Goal: Information Seeking & Learning: Understand process/instructions

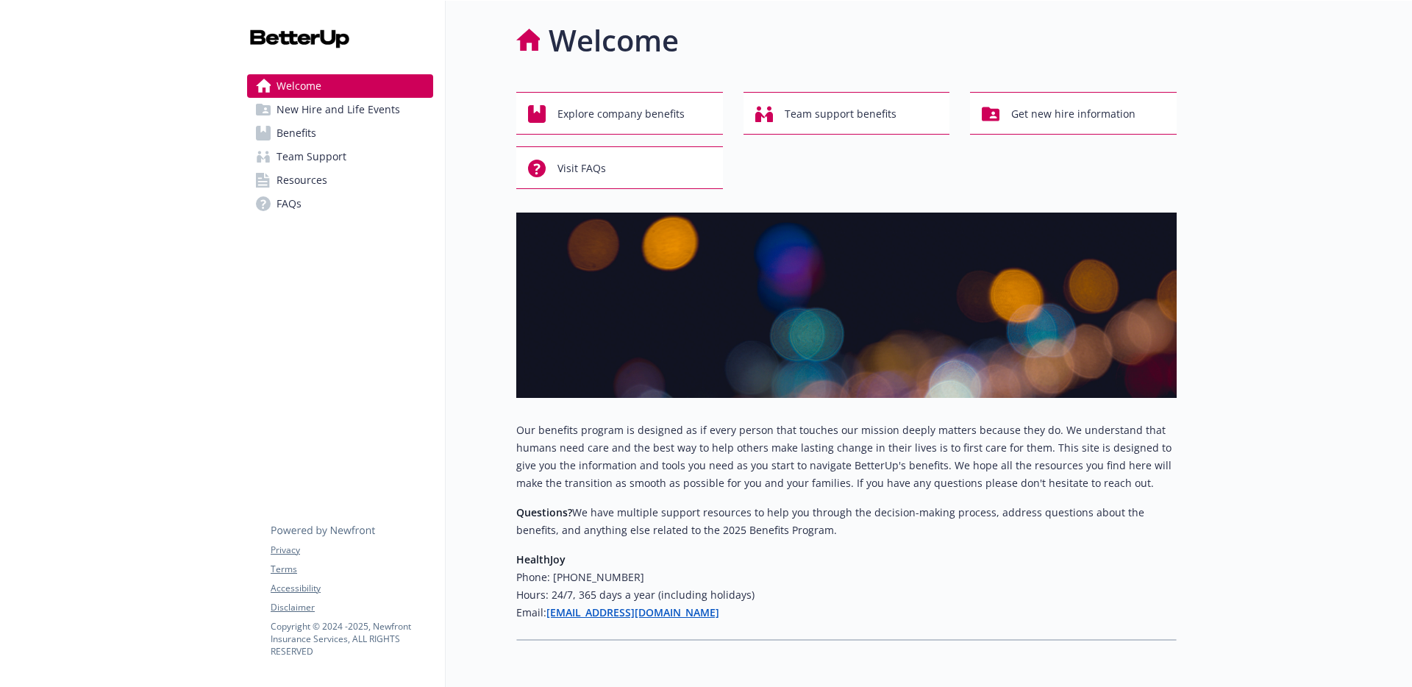
click at [377, 187] on link "Resources" at bounding box center [340, 180] width 186 height 24
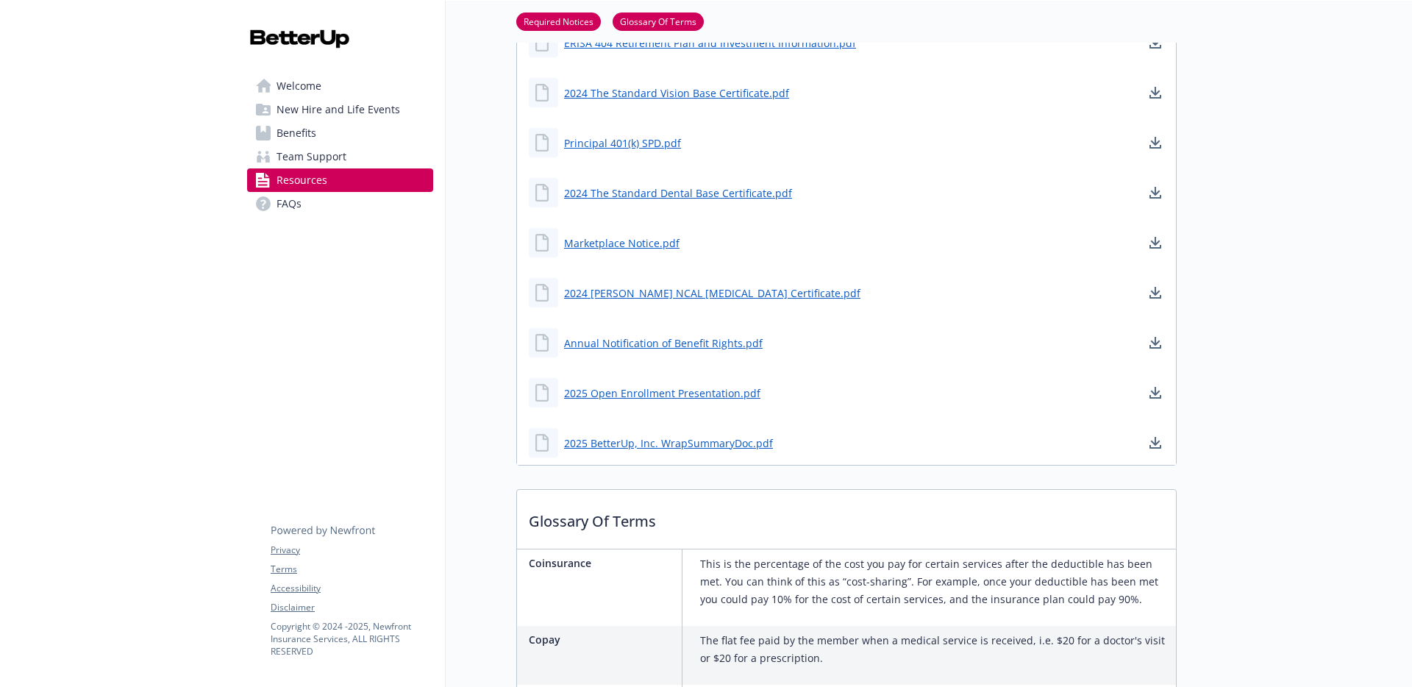
scroll to position [958, 0]
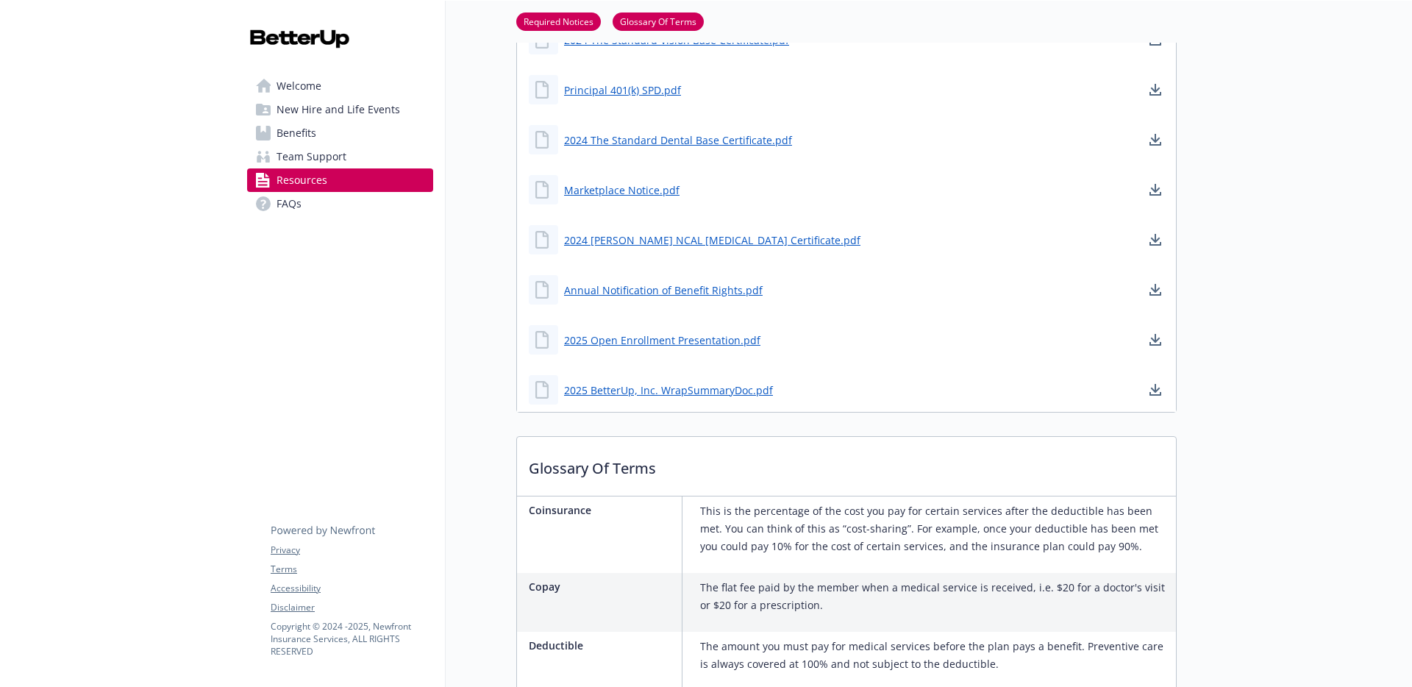
click at [351, 133] on link "Benefits" at bounding box center [340, 133] width 186 height 24
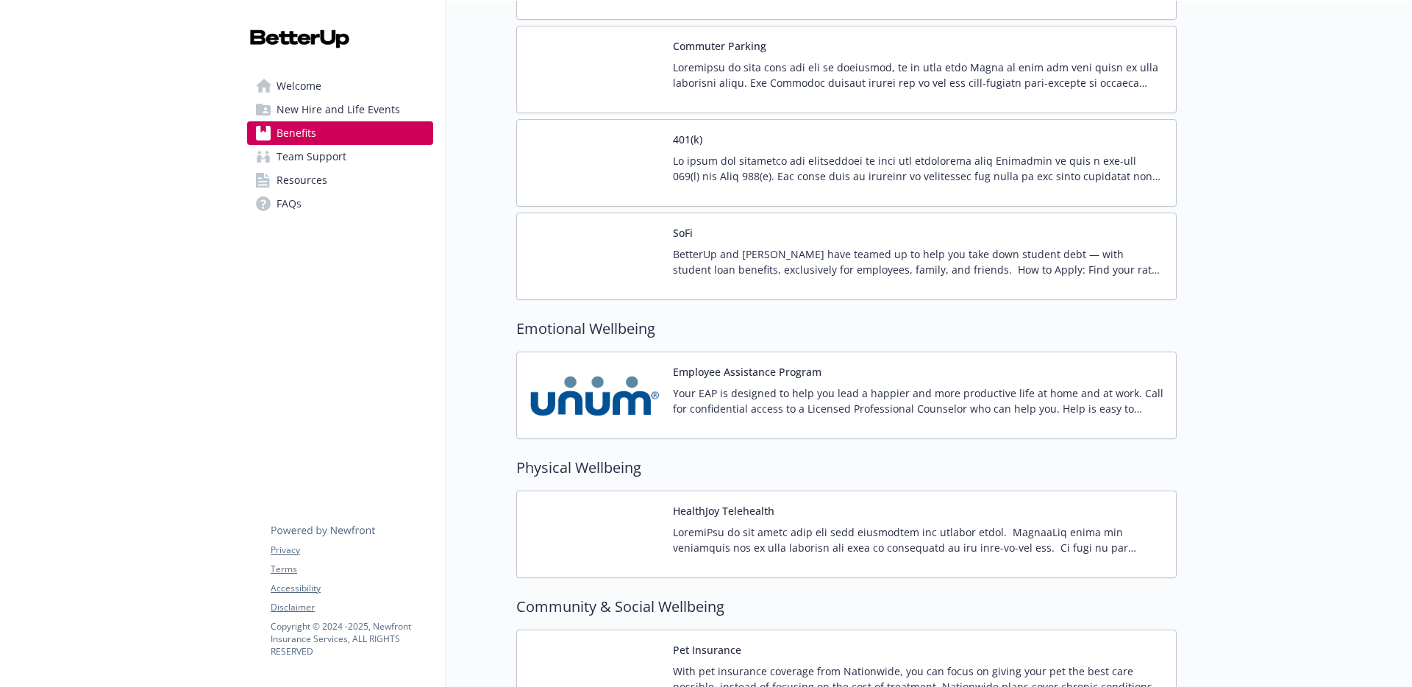
scroll to position [2274, 0]
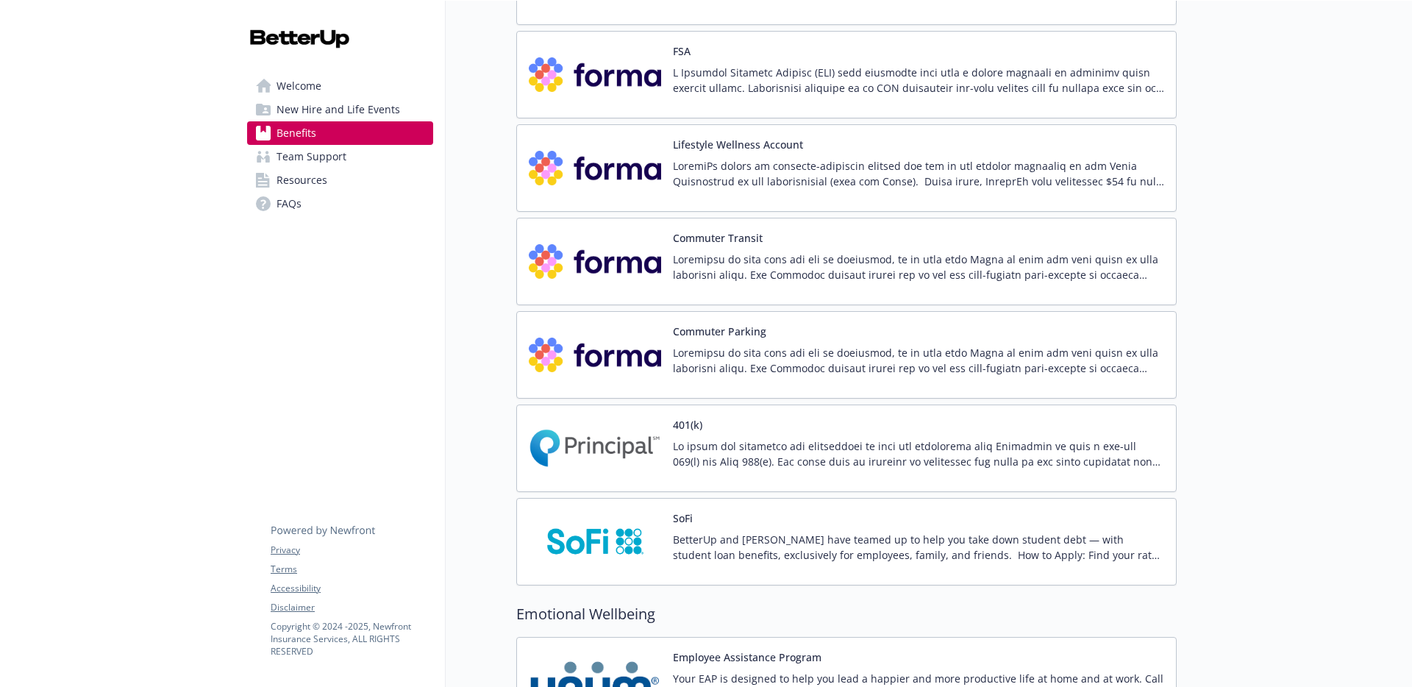
click at [733, 153] on div "Lifestyle Wellness Account" at bounding box center [918, 168] width 491 height 63
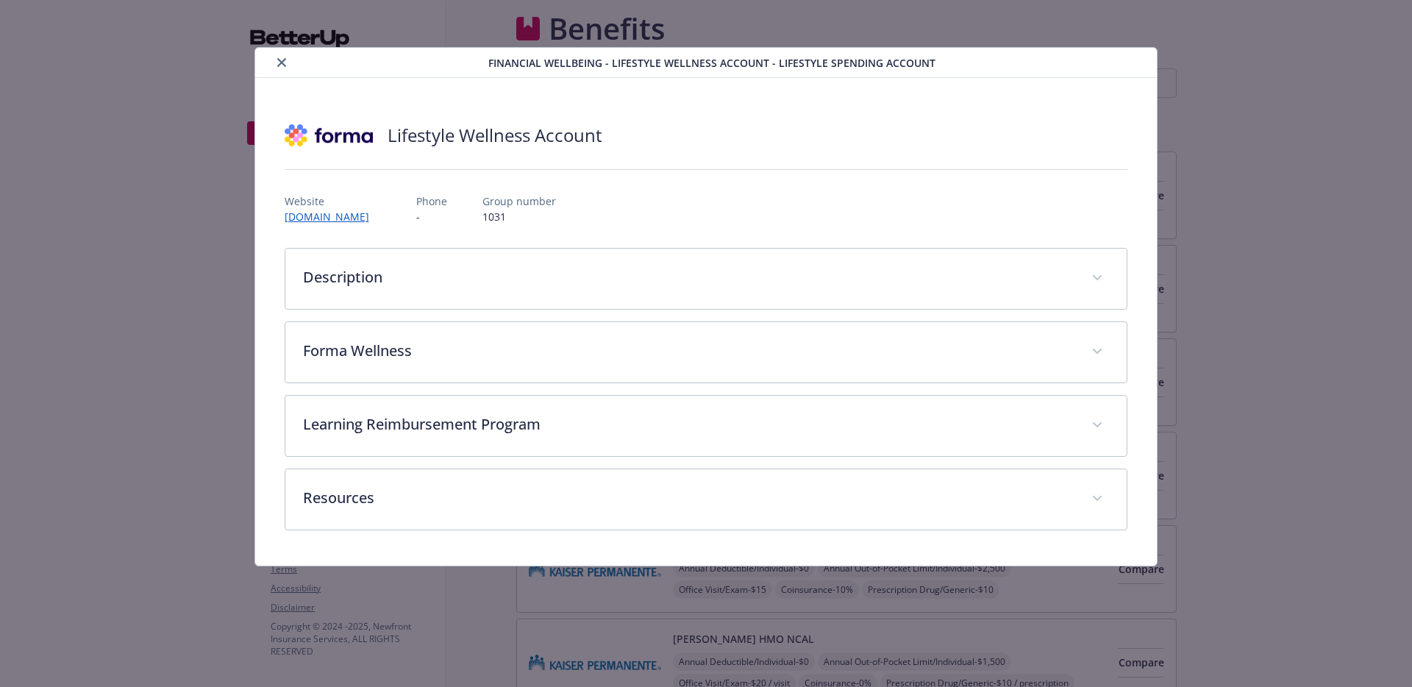
scroll to position [2274, 0]
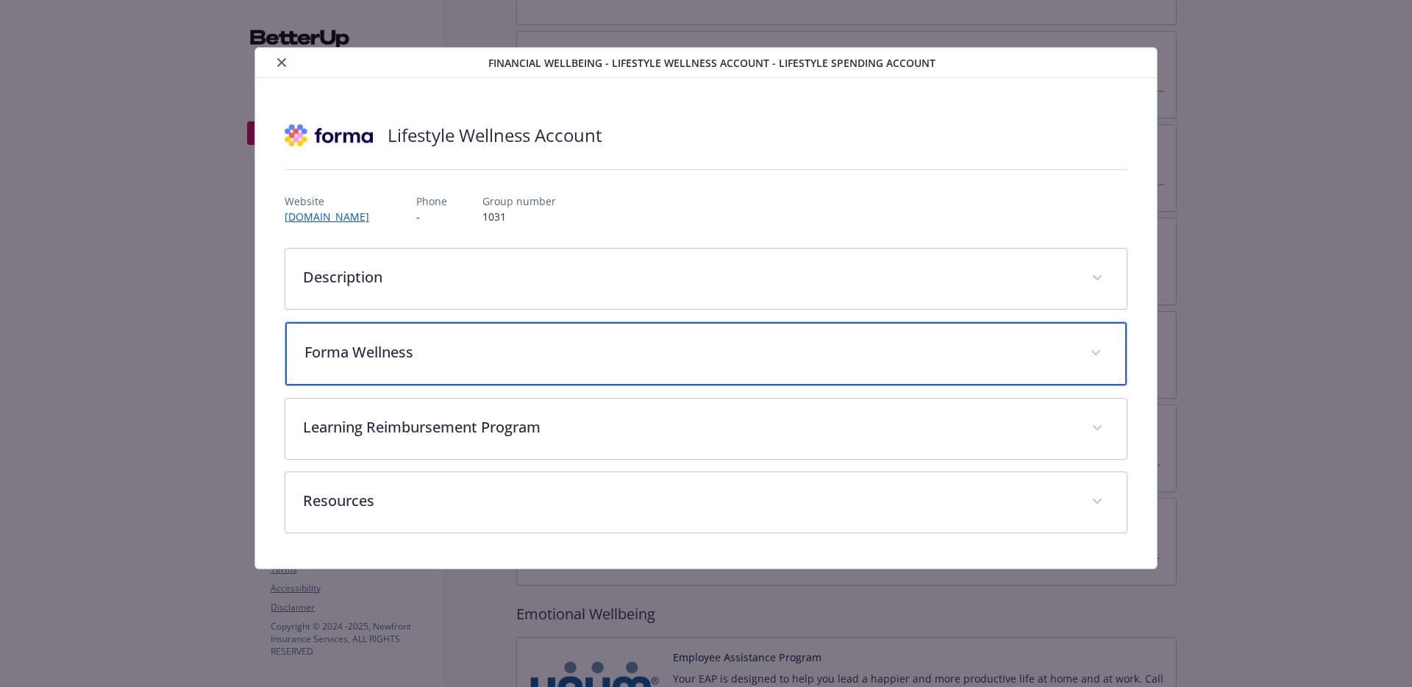
click at [519, 353] on p "Forma Wellness" at bounding box center [689, 352] width 769 height 22
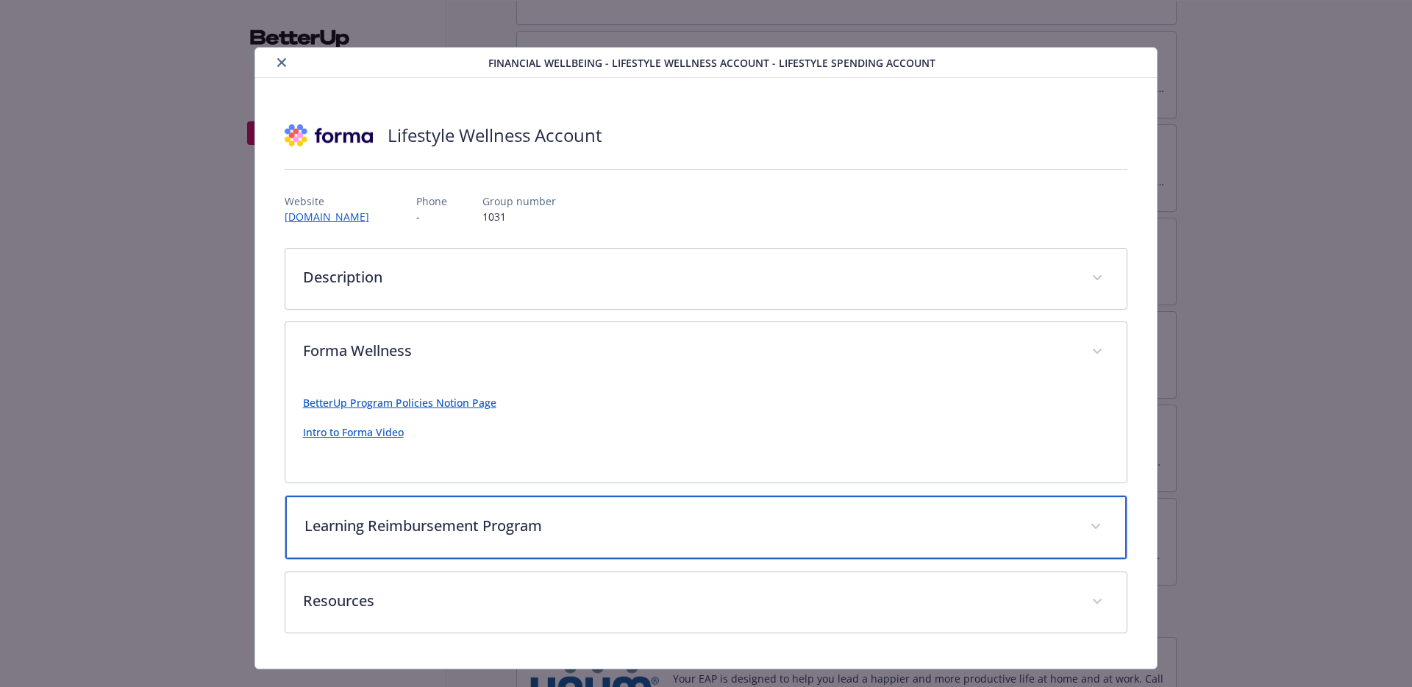
click at [541, 519] on p "Learning Reimbursement Program" at bounding box center [689, 526] width 769 height 22
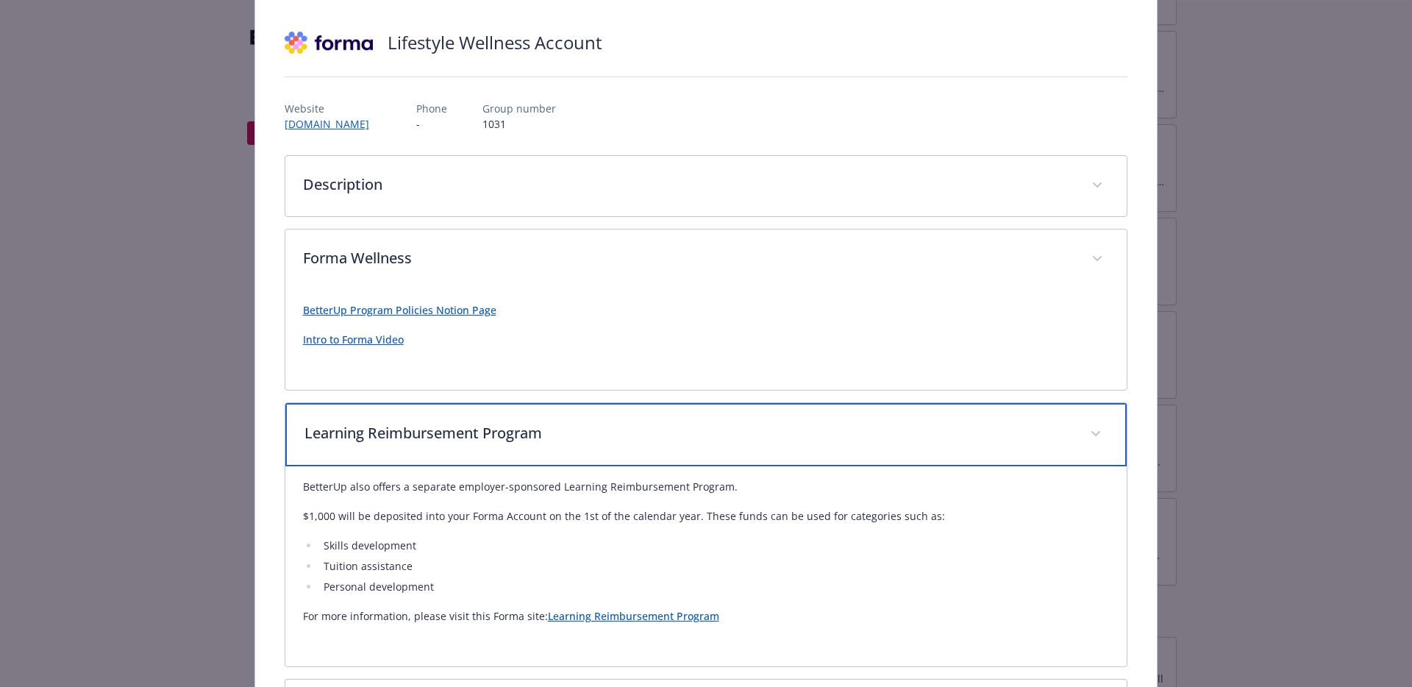
scroll to position [0, 0]
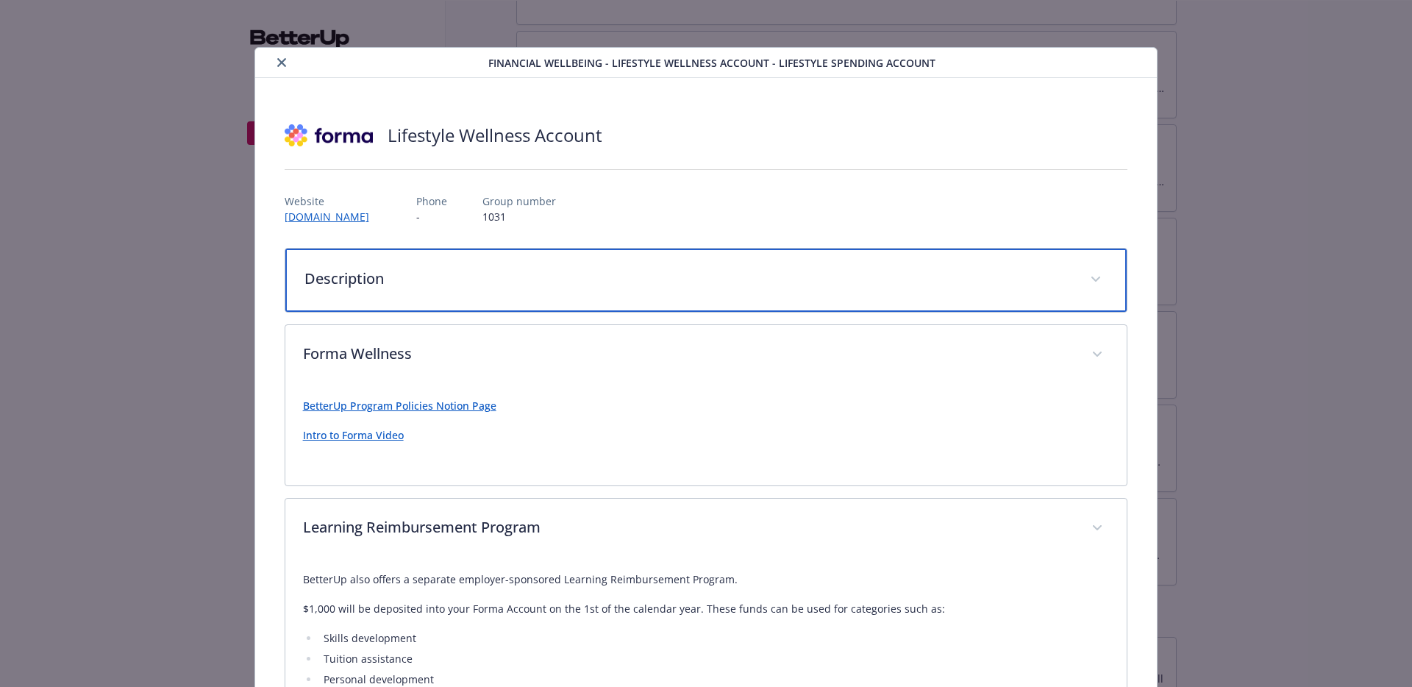
click at [759, 289] on div "Description" at bounding box center [706, 280] width 842 height 63
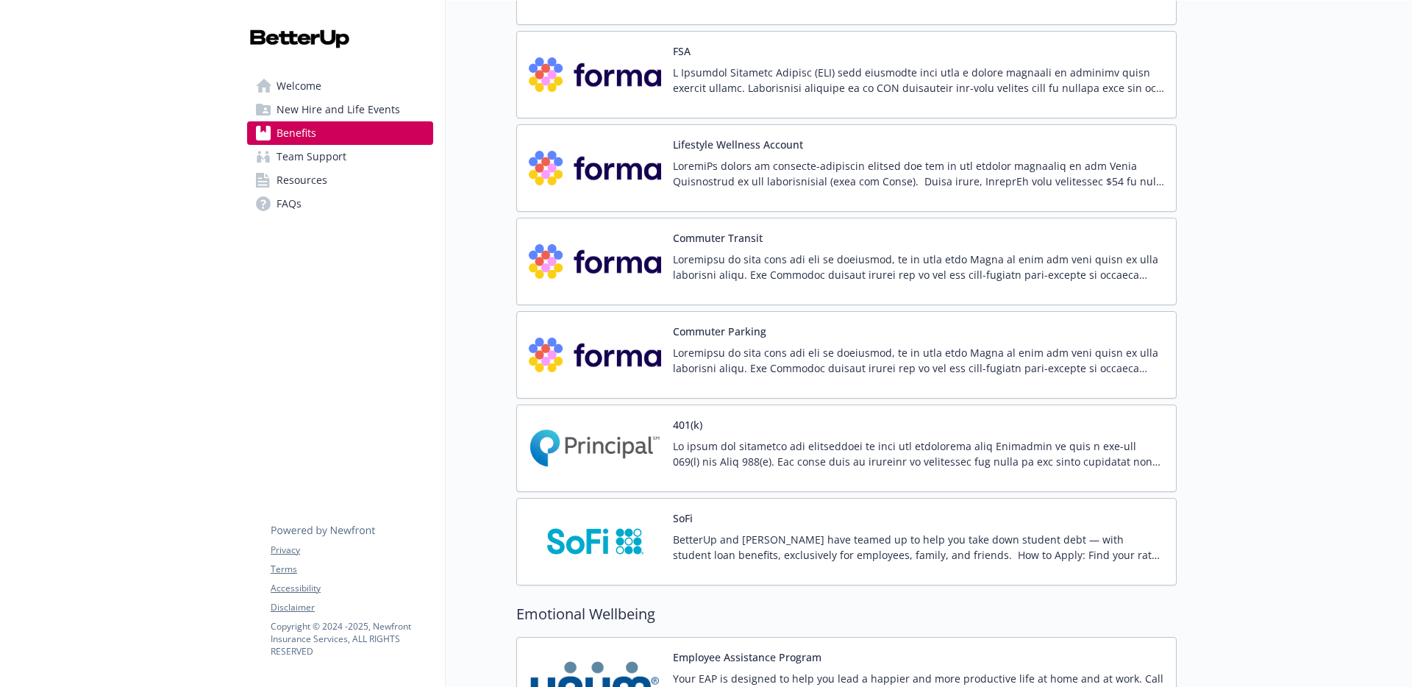
click at [967, 164] on p at bounding box center [918, 173] width 491 height 31
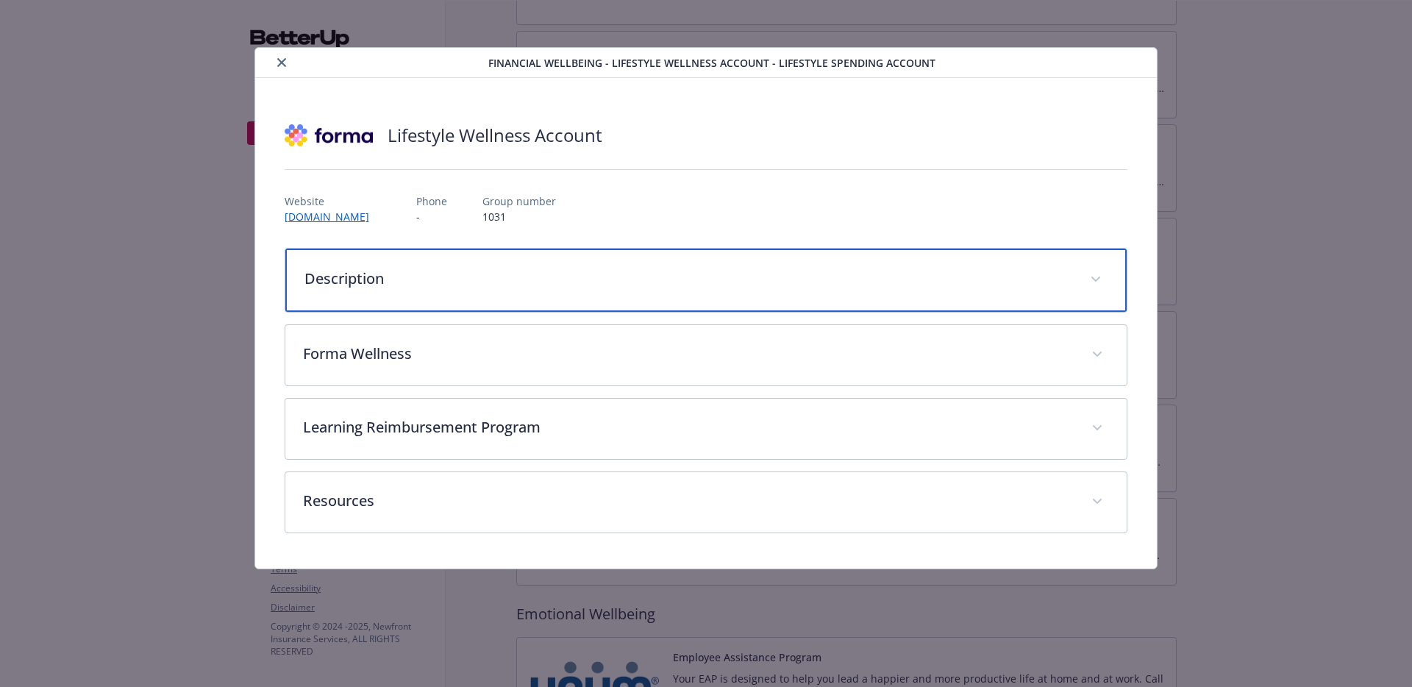
click at [705, 263] on div "Description" at bounding box center [706, 280] width 842 height 63
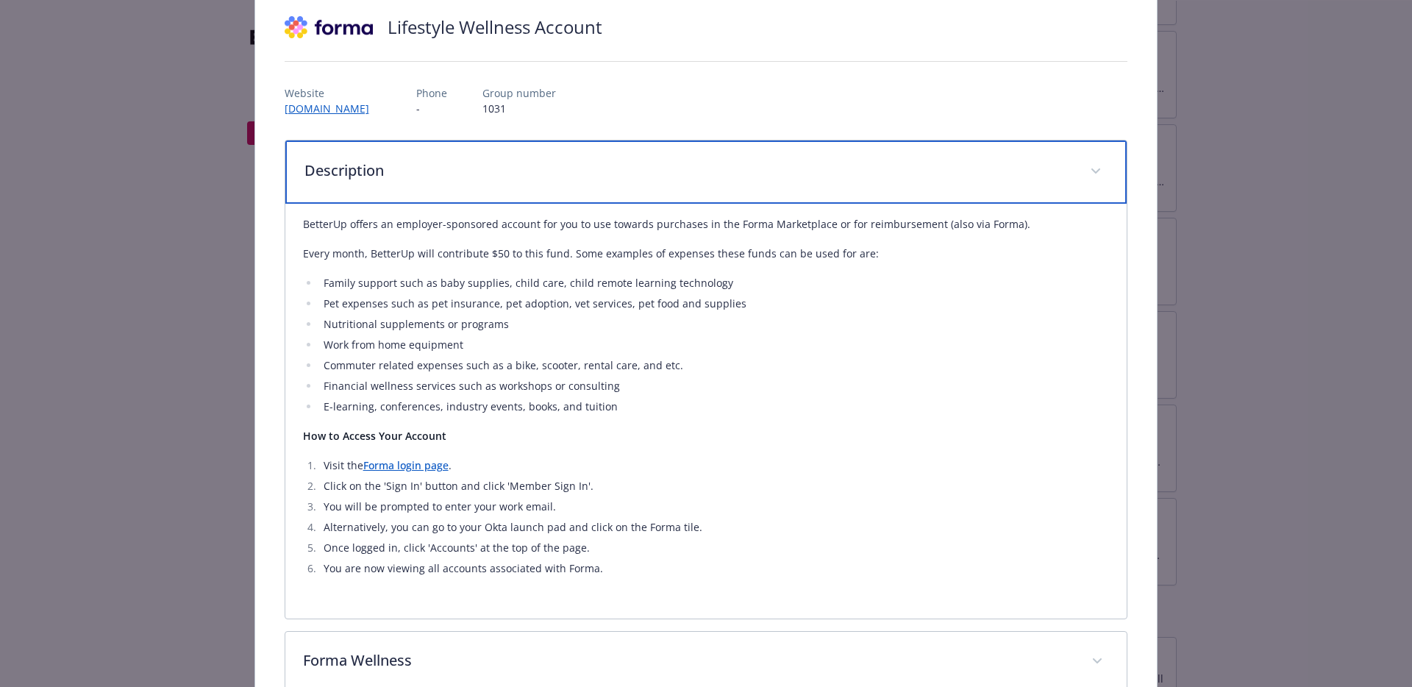
scroll to position [124, 0]
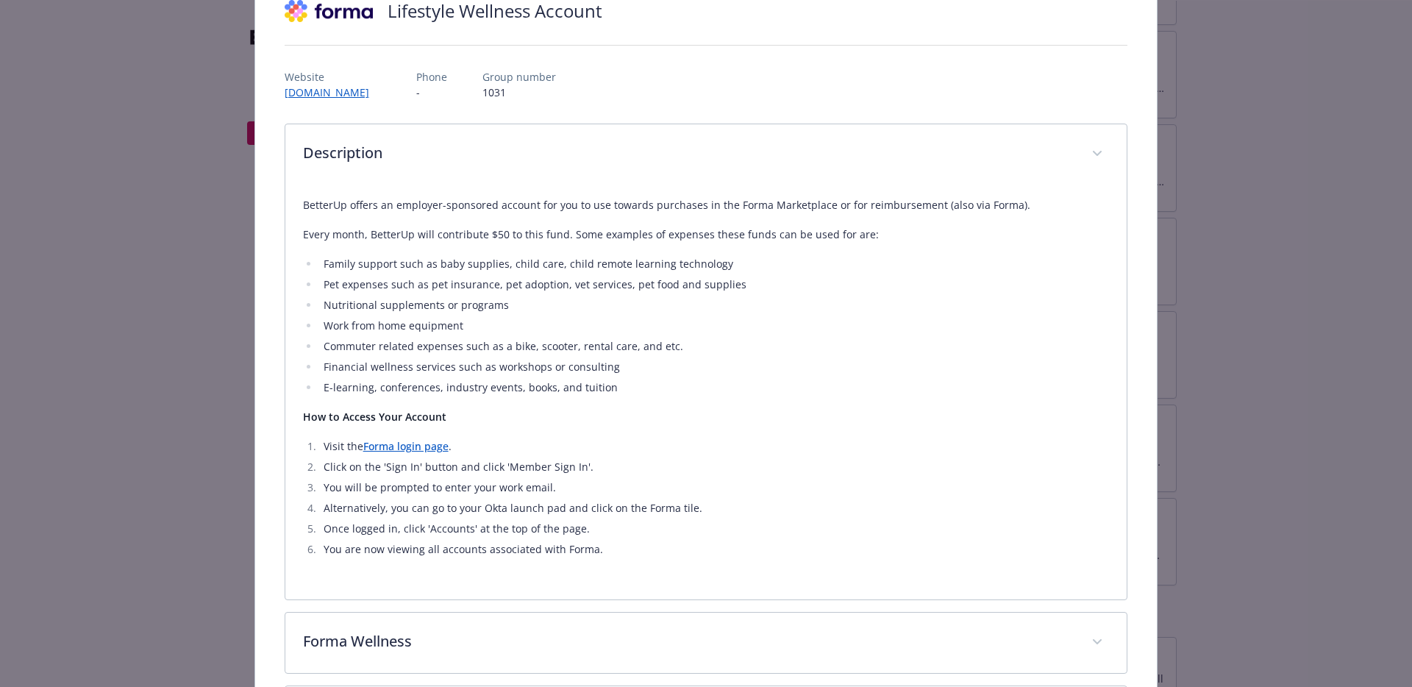
click at [810, 418] on p "How to Access Your Account" at bounding box center [706, 417] width 807 height 18
